Goal: Check status: Check status

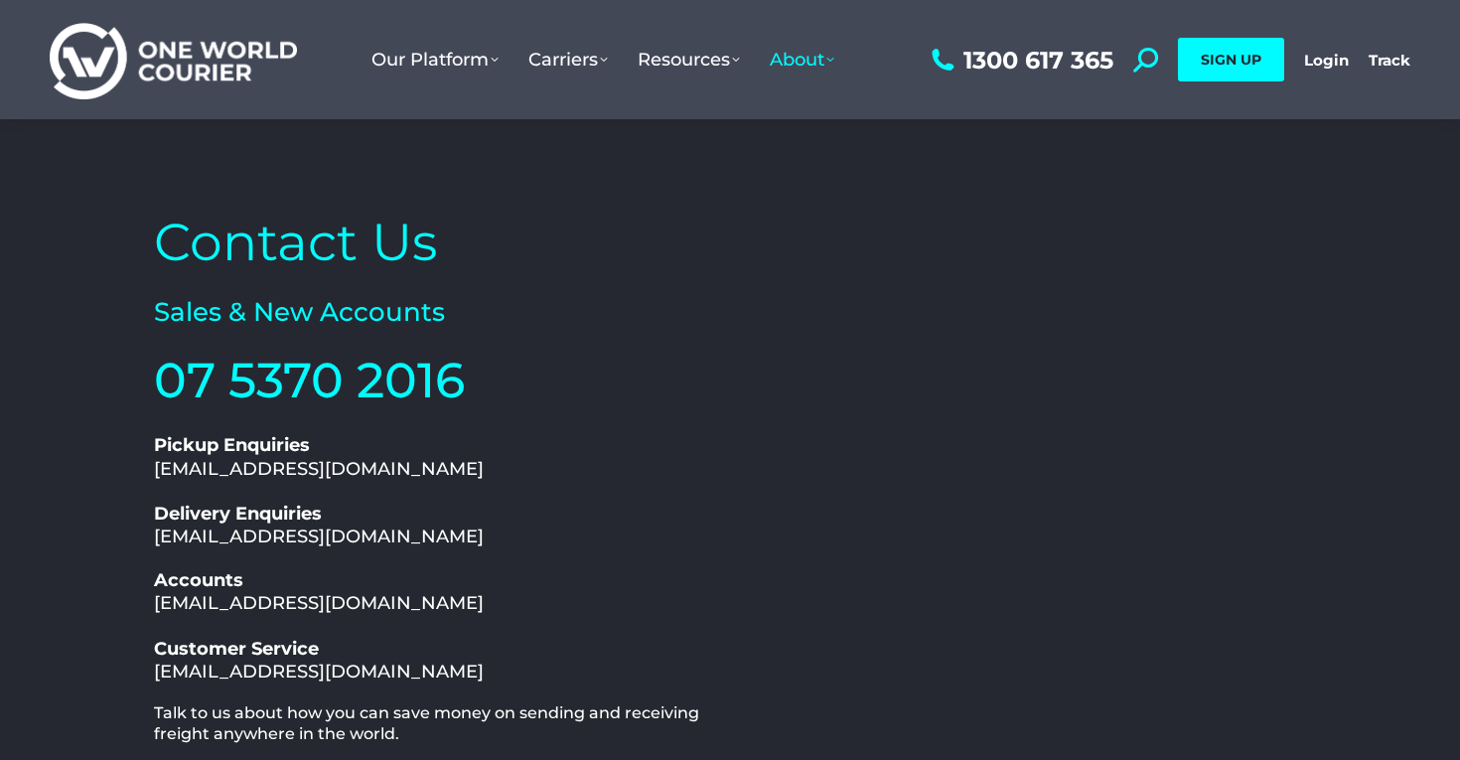
click at [564, 385] on h2 "07 5370 2016" at bounding box center [437, 381] width 566 height 64
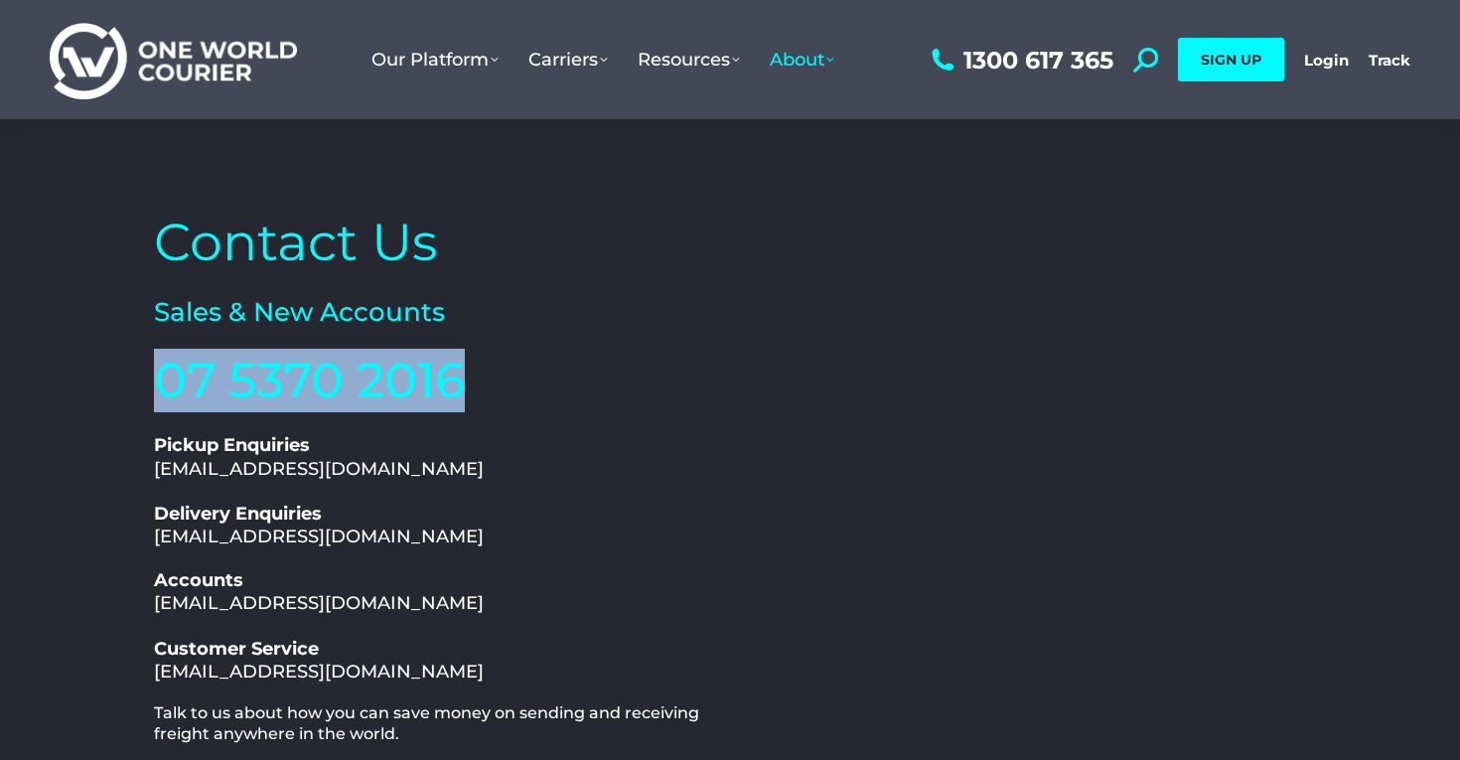
drag, startPoint x: 377, startPoint y: 376, endPoint x: 158, endPoint y: 357, distance: 220.3
click at [158, 357] on h2 "07 5370 2016" at bounding box center [437, 381] width 566 height 64
copy link "07 5370 2016"
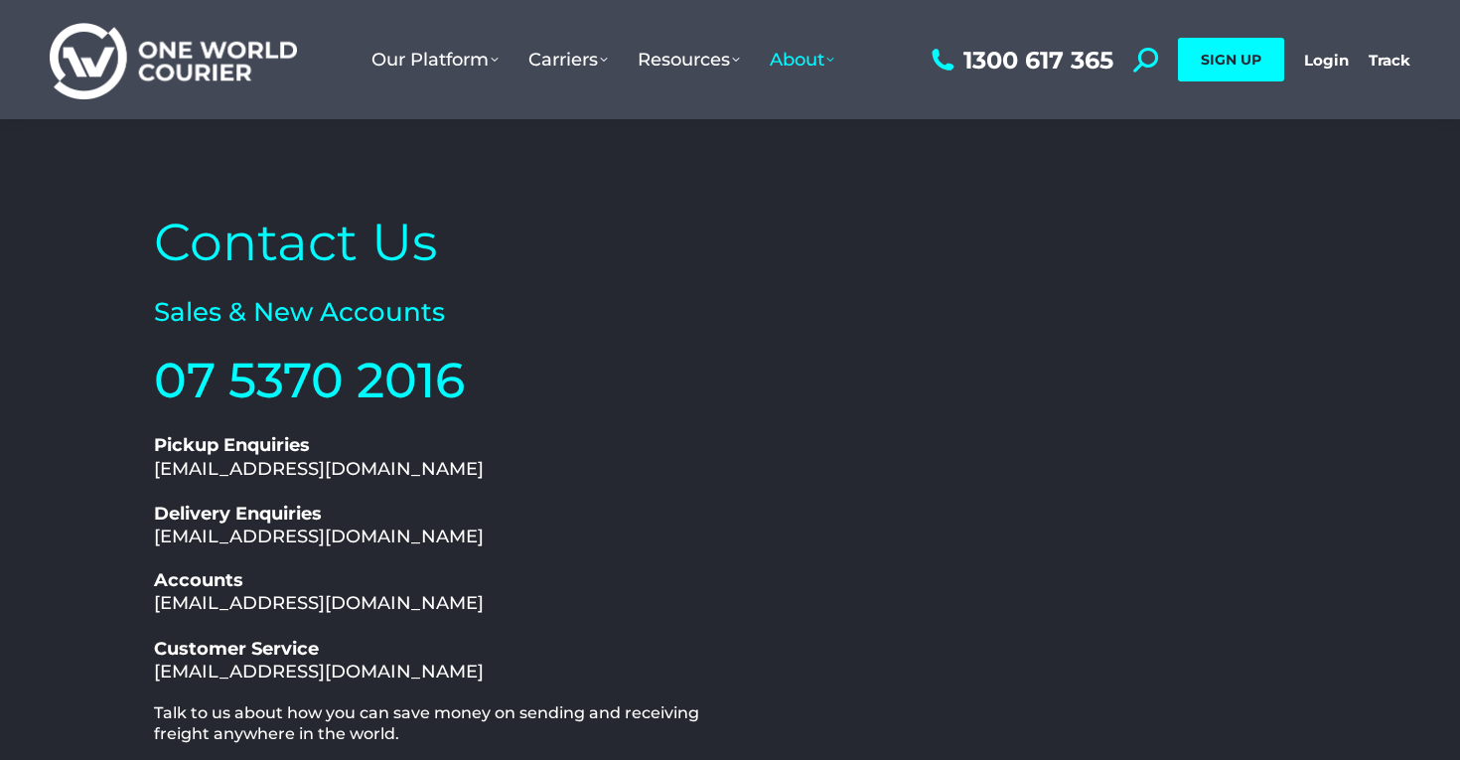
click at [155, 343] on div "Contact Us Sales & New Accounts 07 5370 2016 1300 617 365 Pickup Enquiries pick…" at bounding box center [437, 609] width 586 height 820
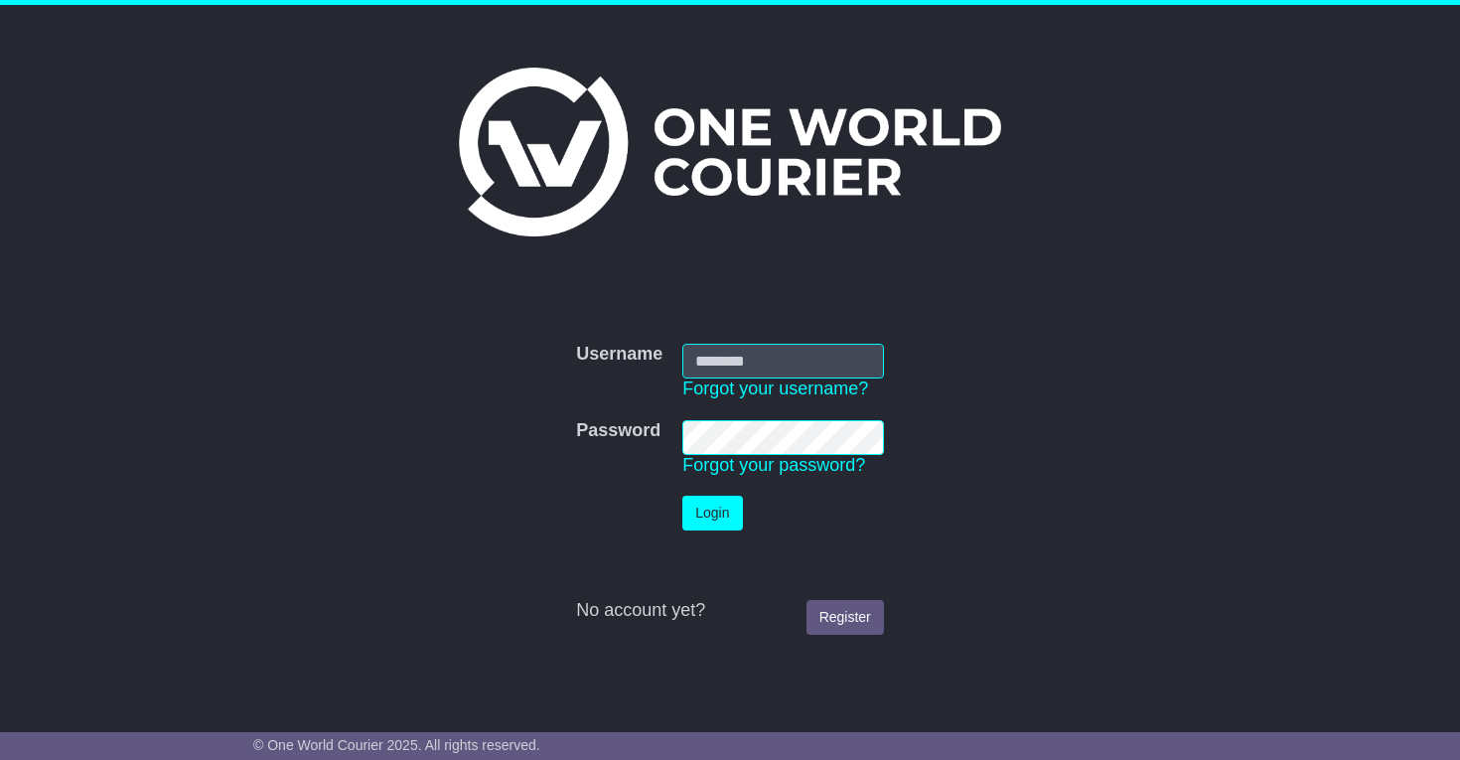
type input "**********"
click at [718, 533] on td "Login" at bounding box center [782, 513] width 221 height 55
click at [718, 521] on button "Login" at bounding box center [712, 512] width 60 height 35
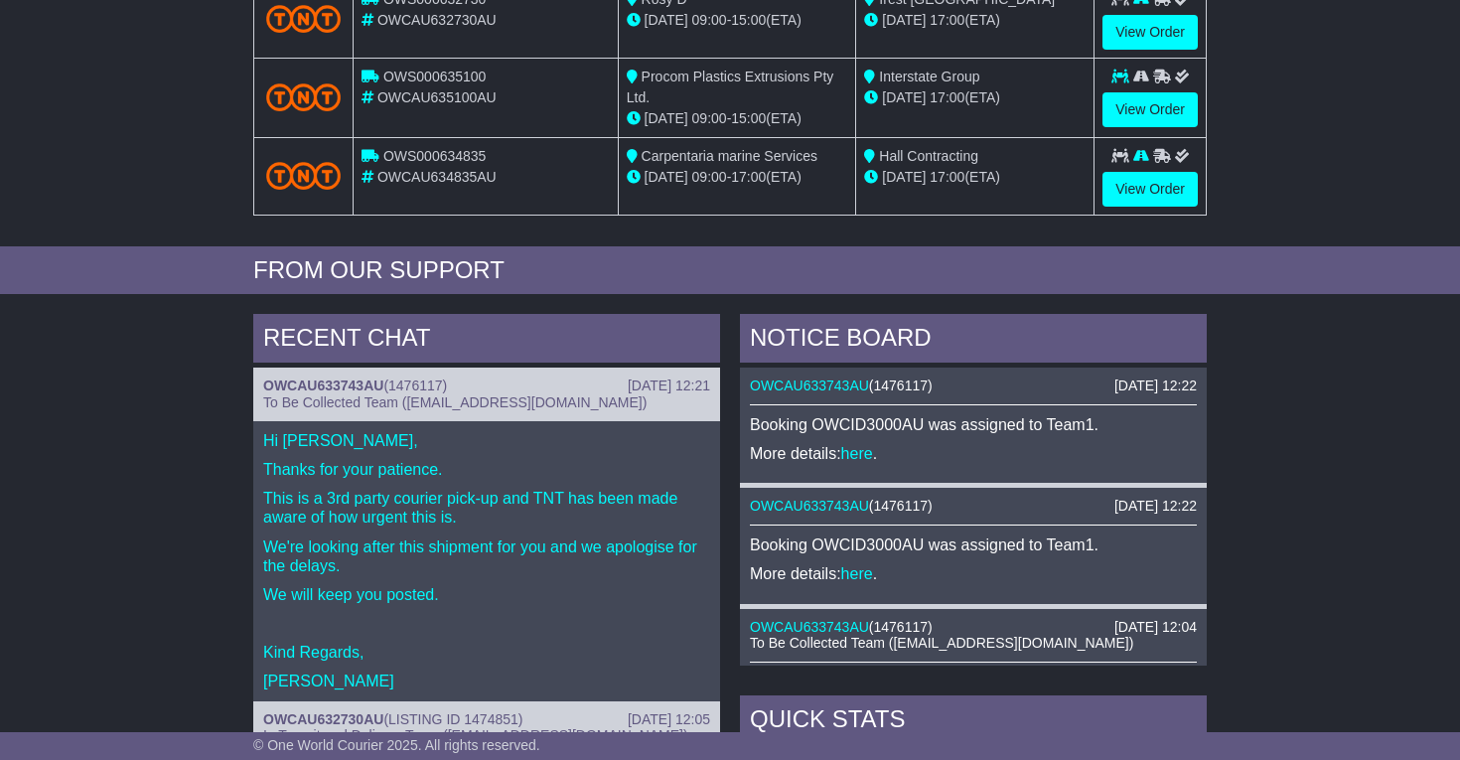
scroll to position [12, 0]
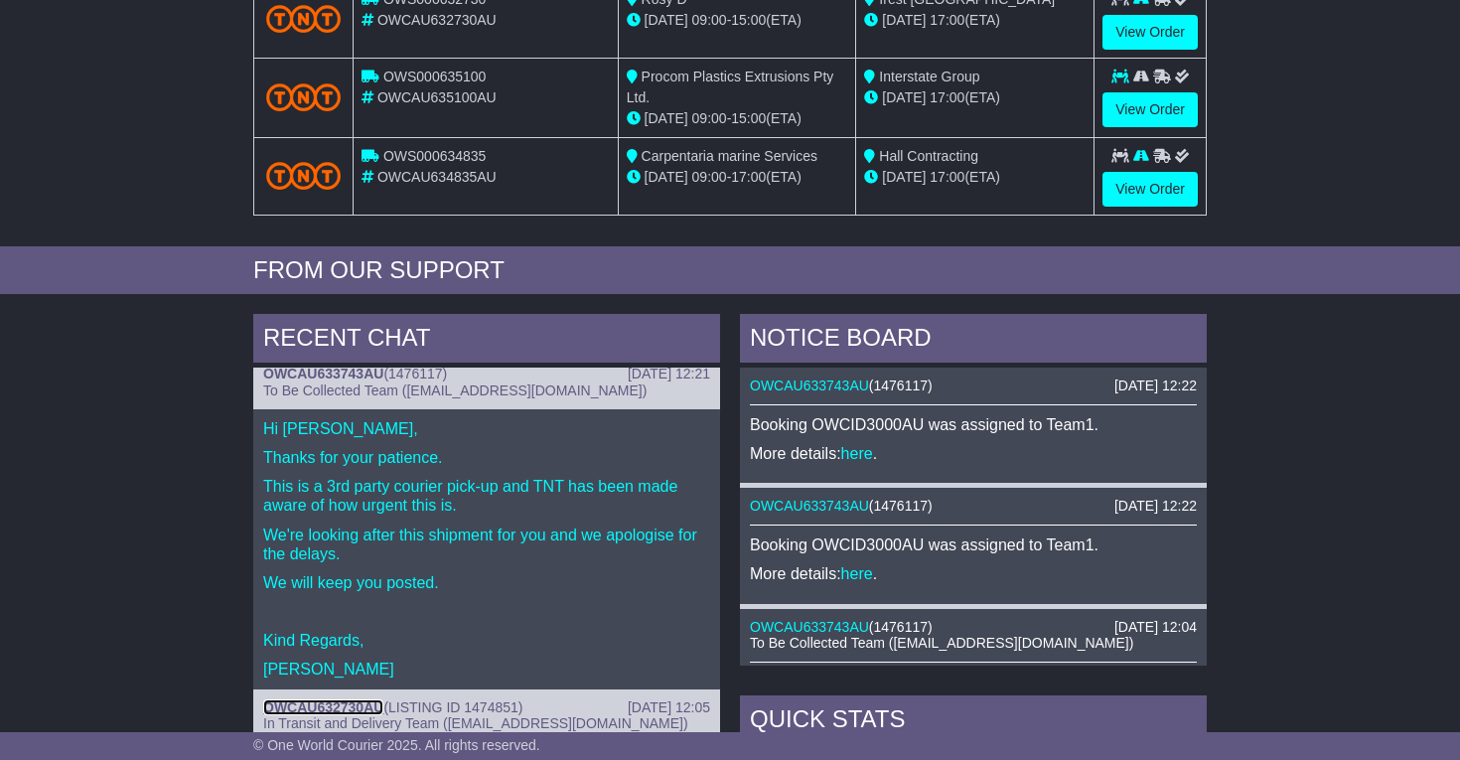
click at [305, 701] on link "OWCAU632730AU" at bounding box center [323, 707] width 120 height 16
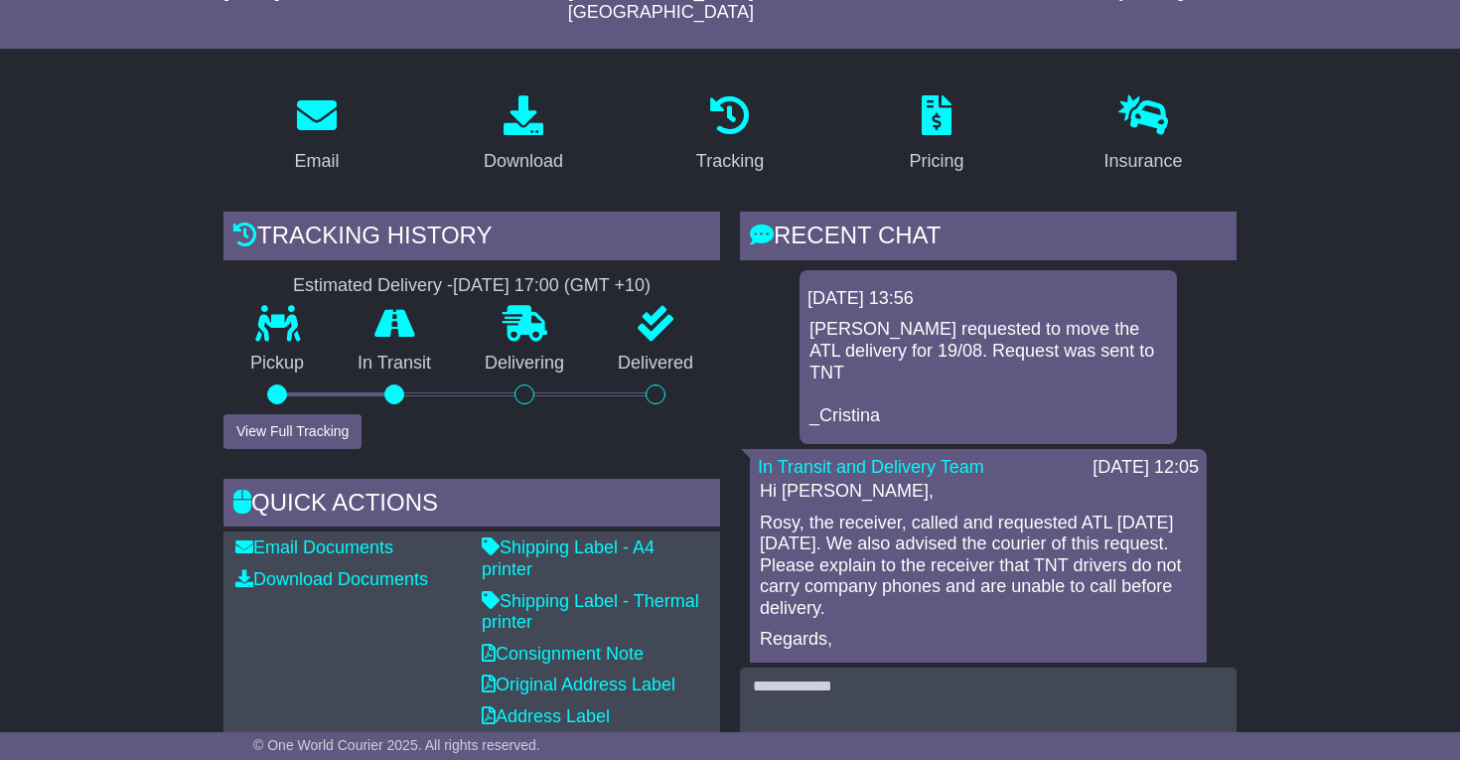
scroll to position [316, 0]
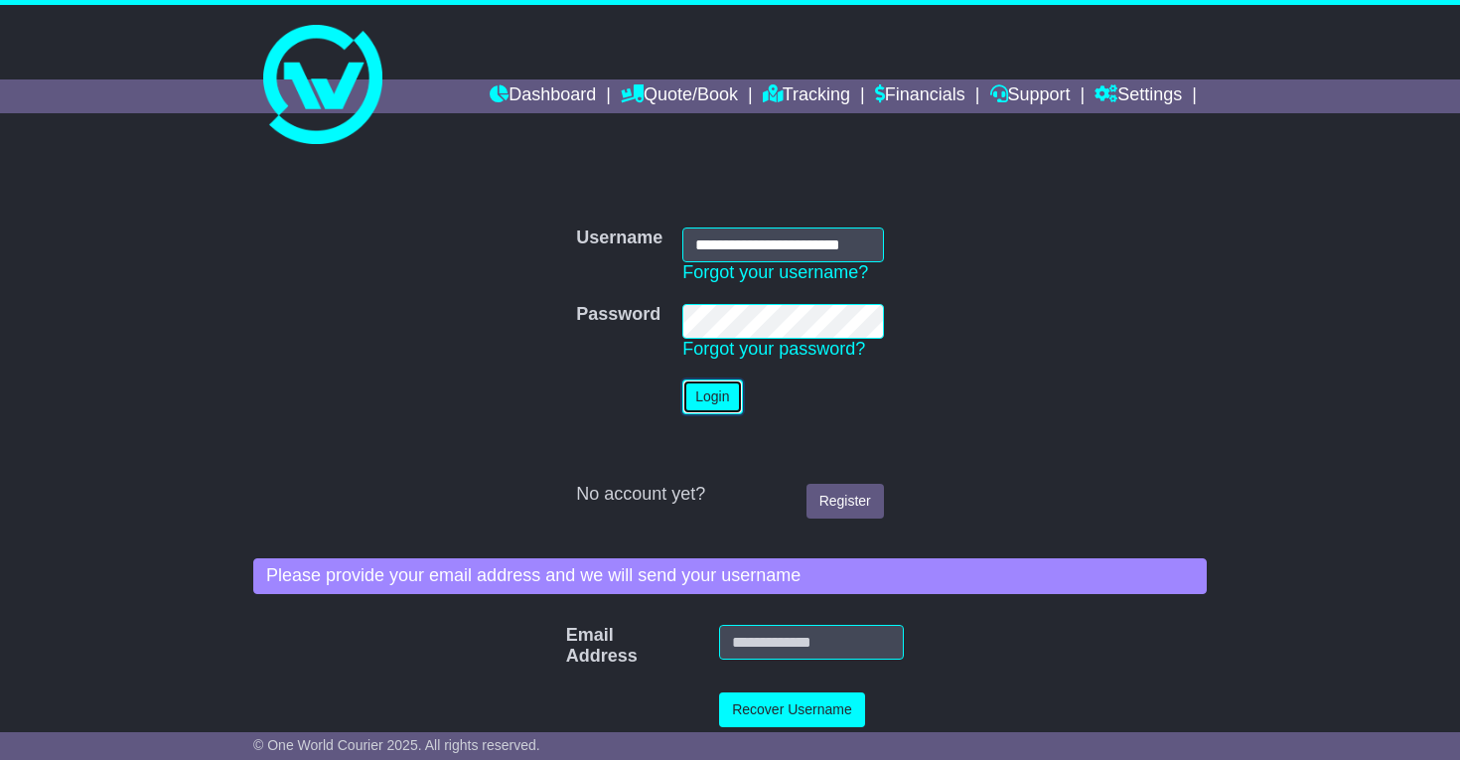
click at [715, 398] on button "Login" at bounding box center [712, 396] width 60 height 35
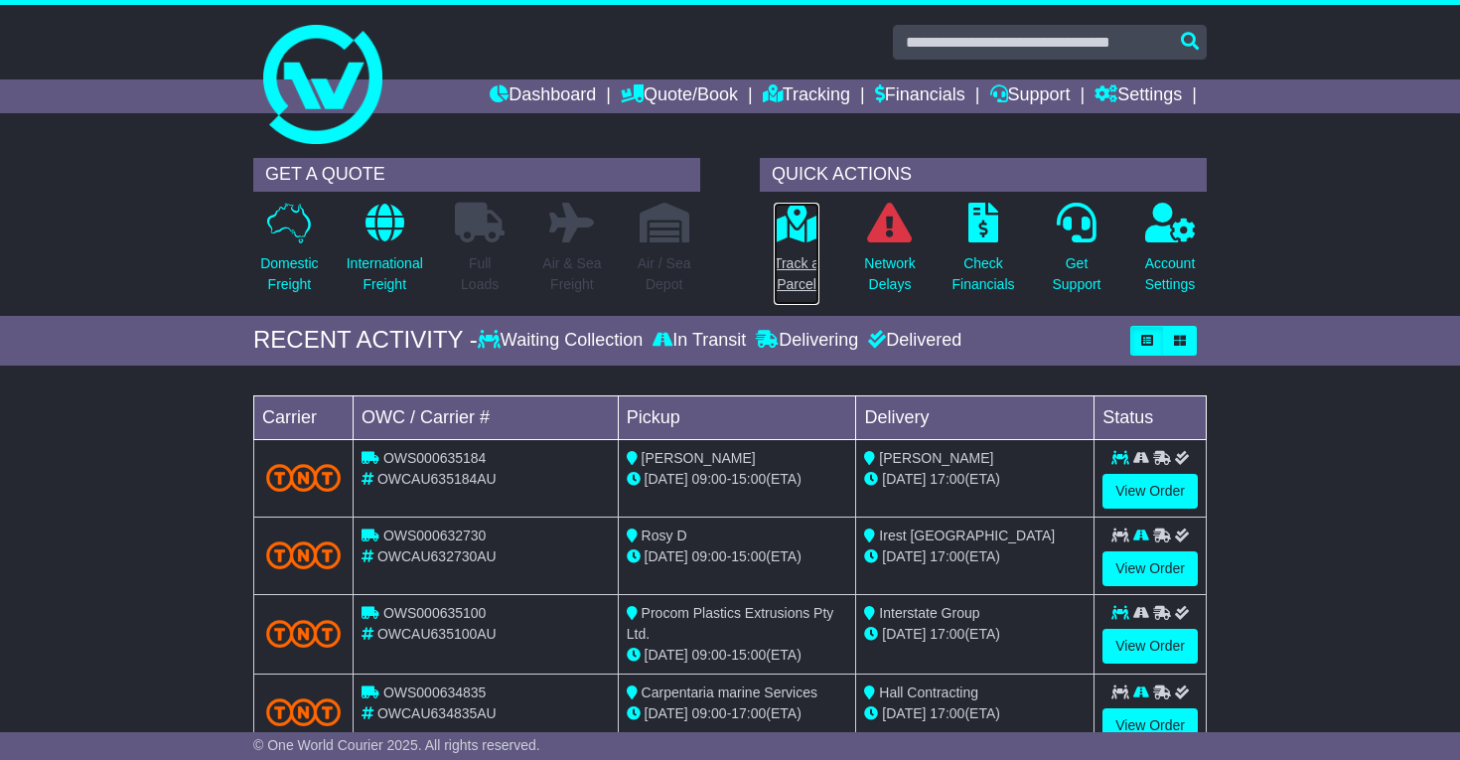
click at [791, 282] on p "Track a Parcel" at bounding box center [797, 274] width 46 height 42
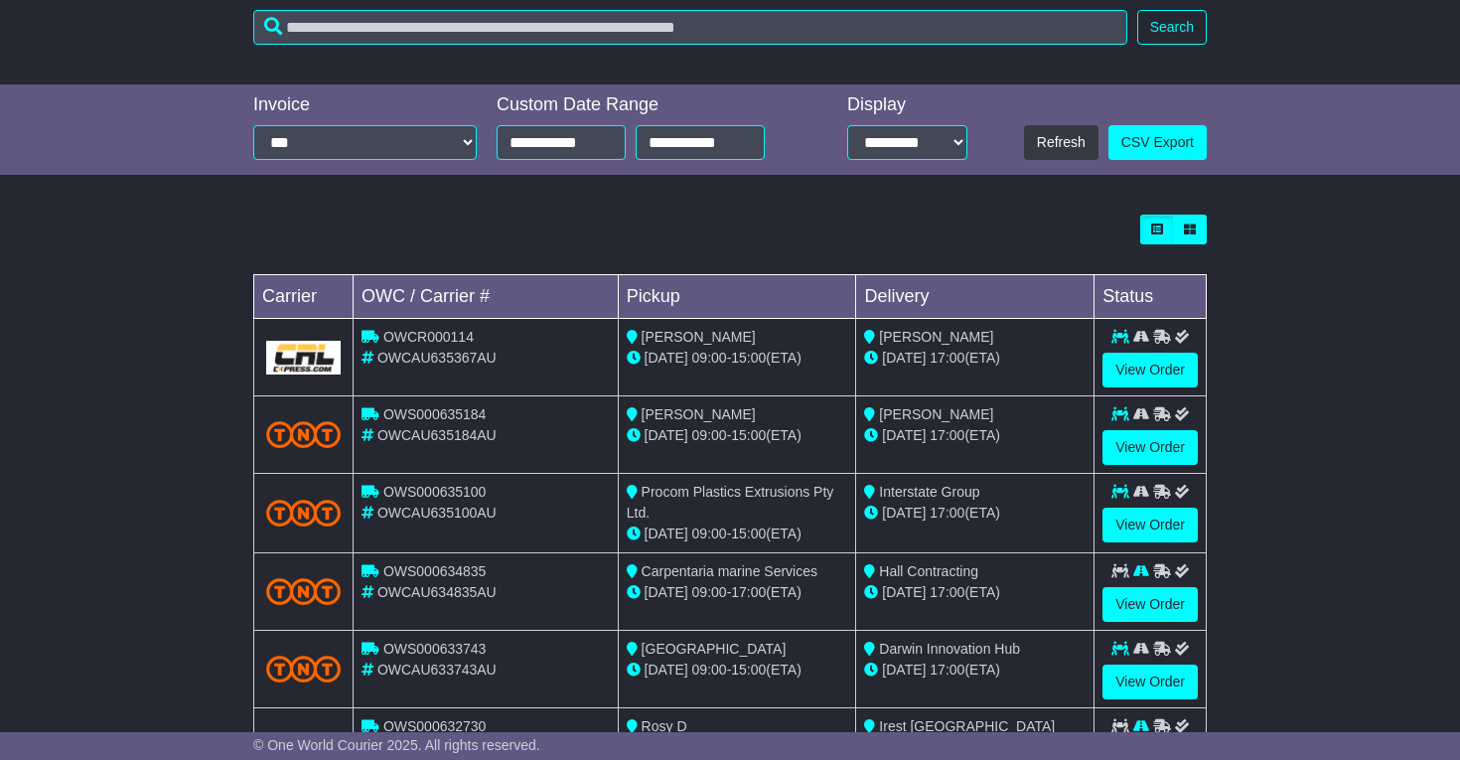
scroll to position [466, 0]
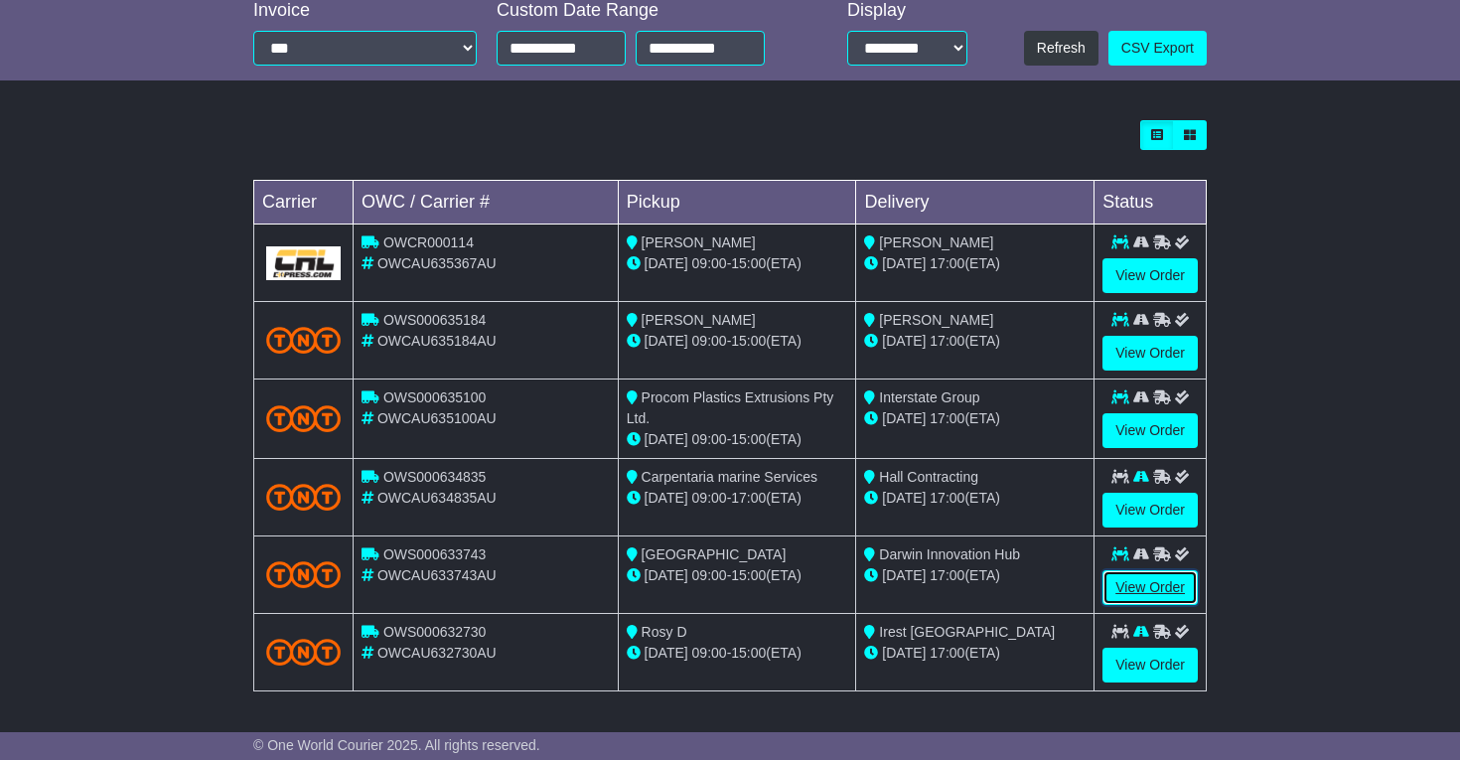
click at [1133, 576] on link "View Order" at bounding box center [1149, 587] width 95 height 35
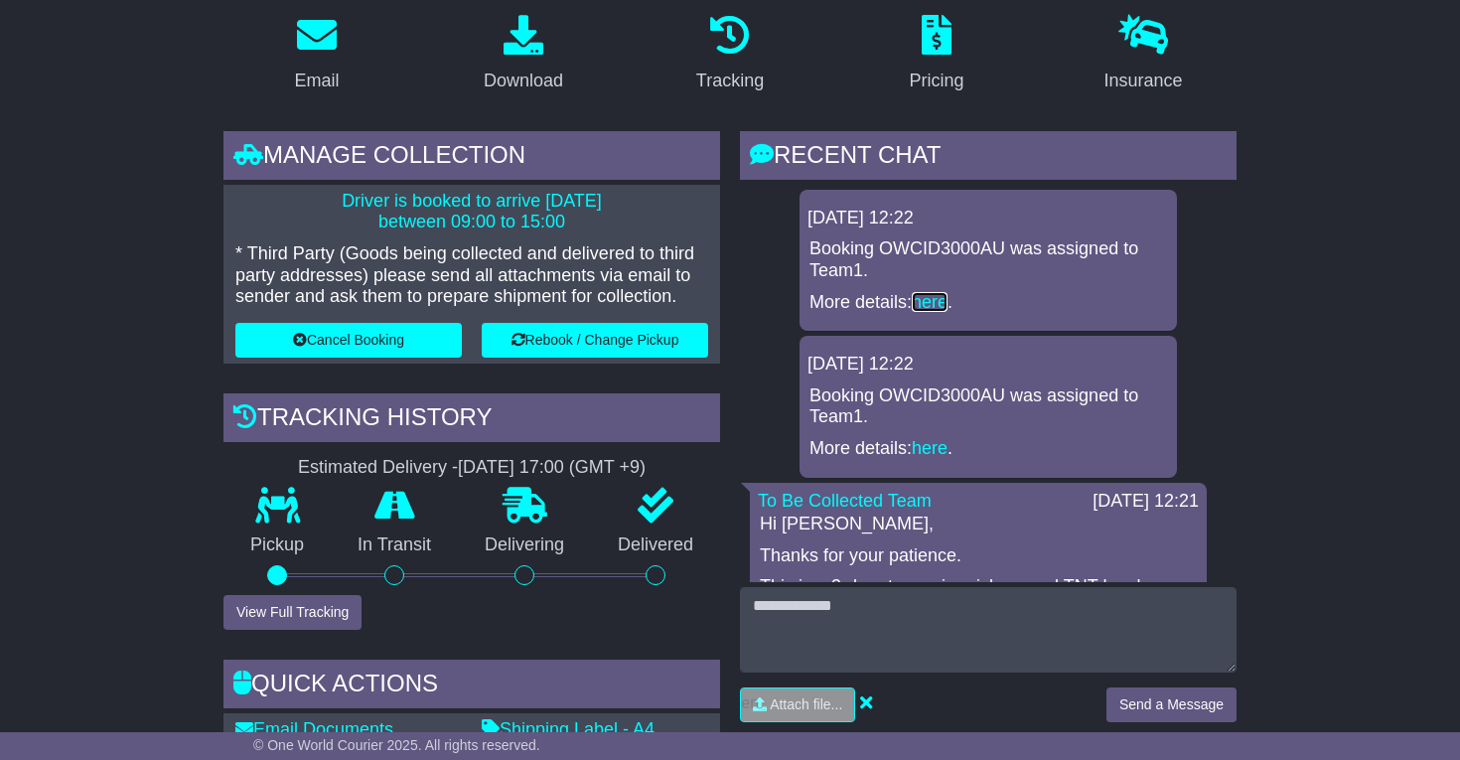
click at [919, 292] on link "here" at bounding box center [930, 302] width 36 height 20
click at [918, 440] on link "here" at bounding box center [930, 448] width 36 height 20
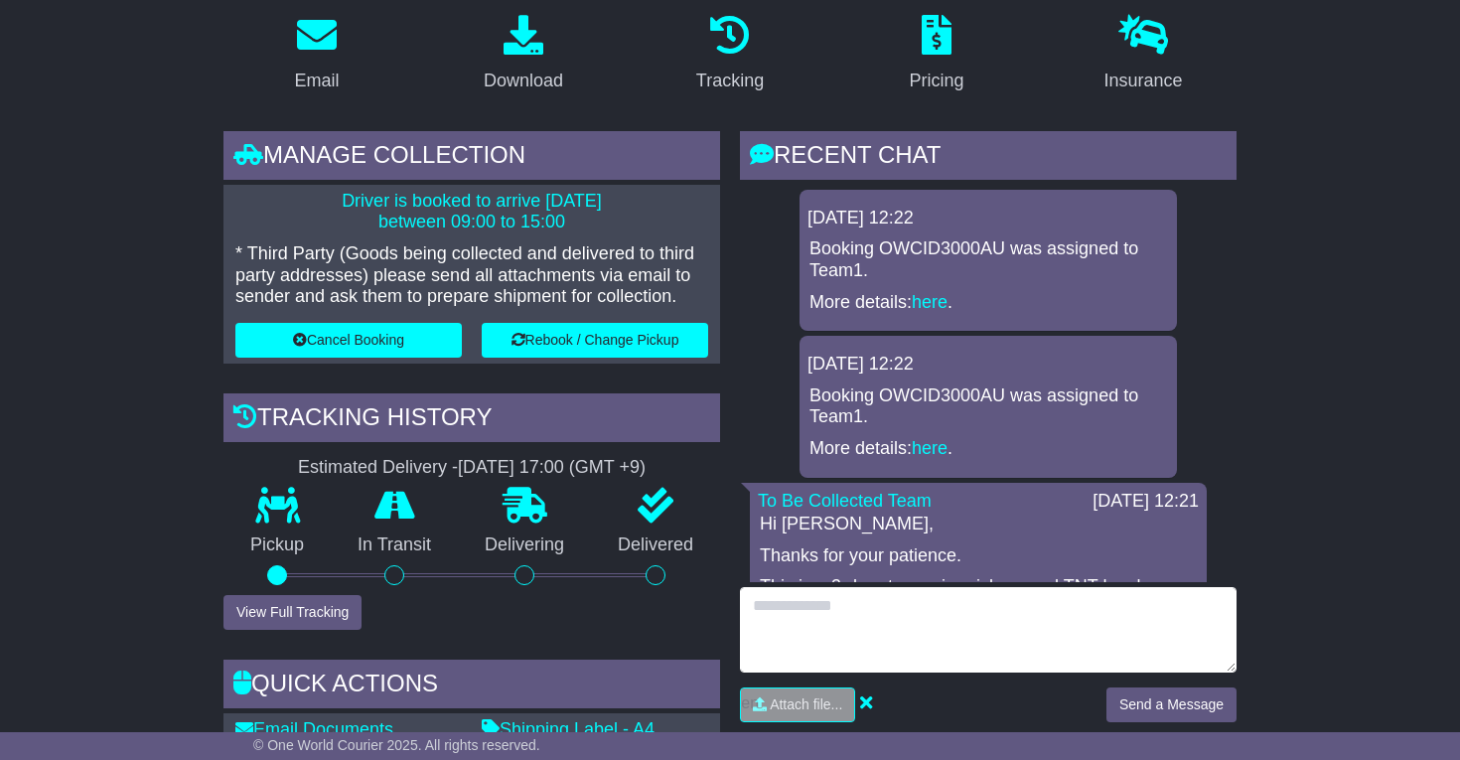
click at [781, 617] on textarea at bounding box center [988, 629] width 496 height 85
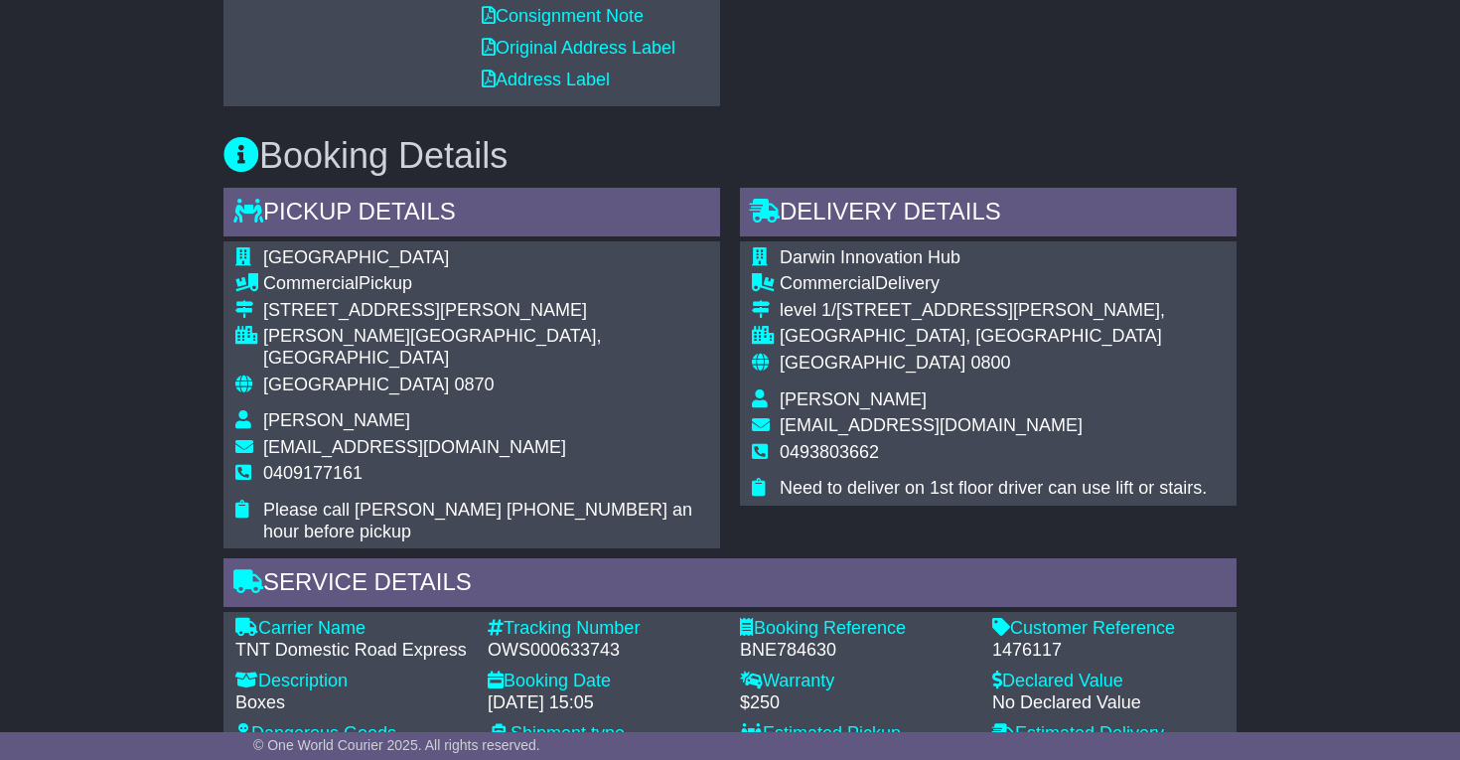
scroll to position [1186, 0]
type textarea "**********"
